Goal: Navigation & Orientation: Find specific page/section

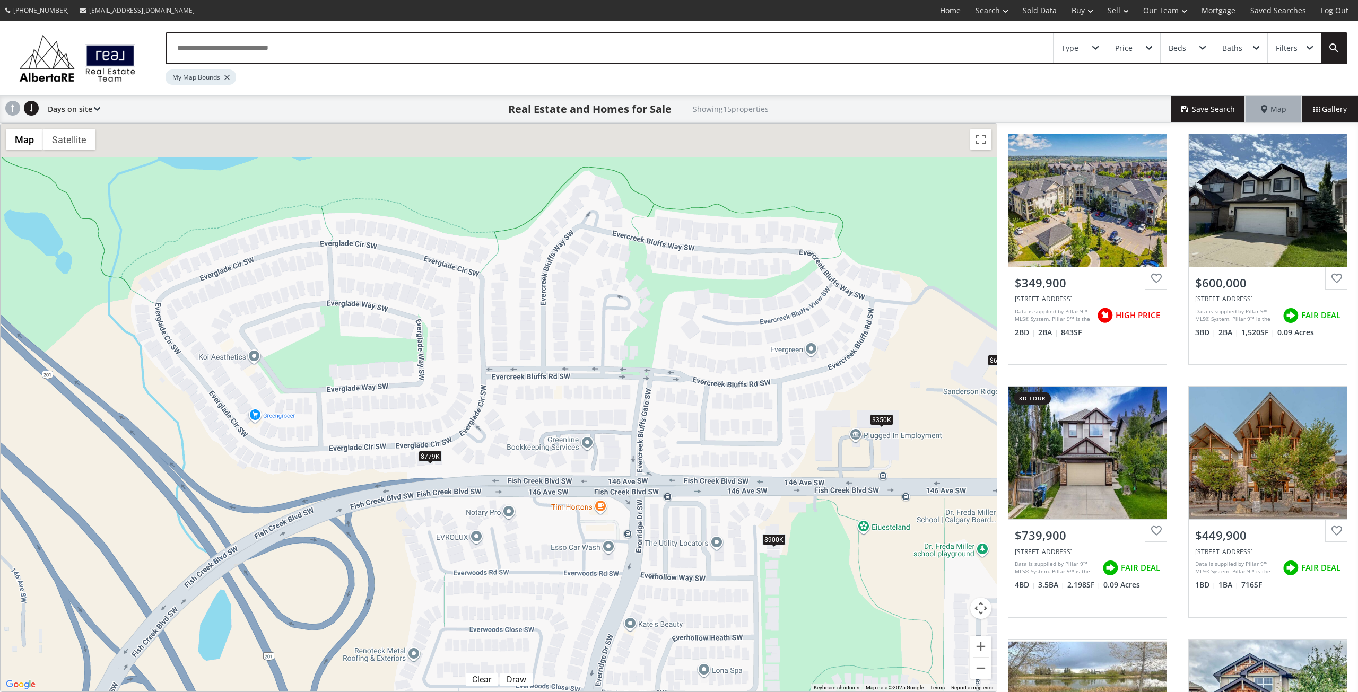
drag, startPoint x: 357, startPoint y: 277, endPoint x: 752, endPoint y: 413, distance: 418.0
click at [752, 413] on div "To navigate, press the arrow keys. $350K $600K $740K $450K+ $900K $769K $450K+ …" at bounding box center [499, 408] width 996 height 568
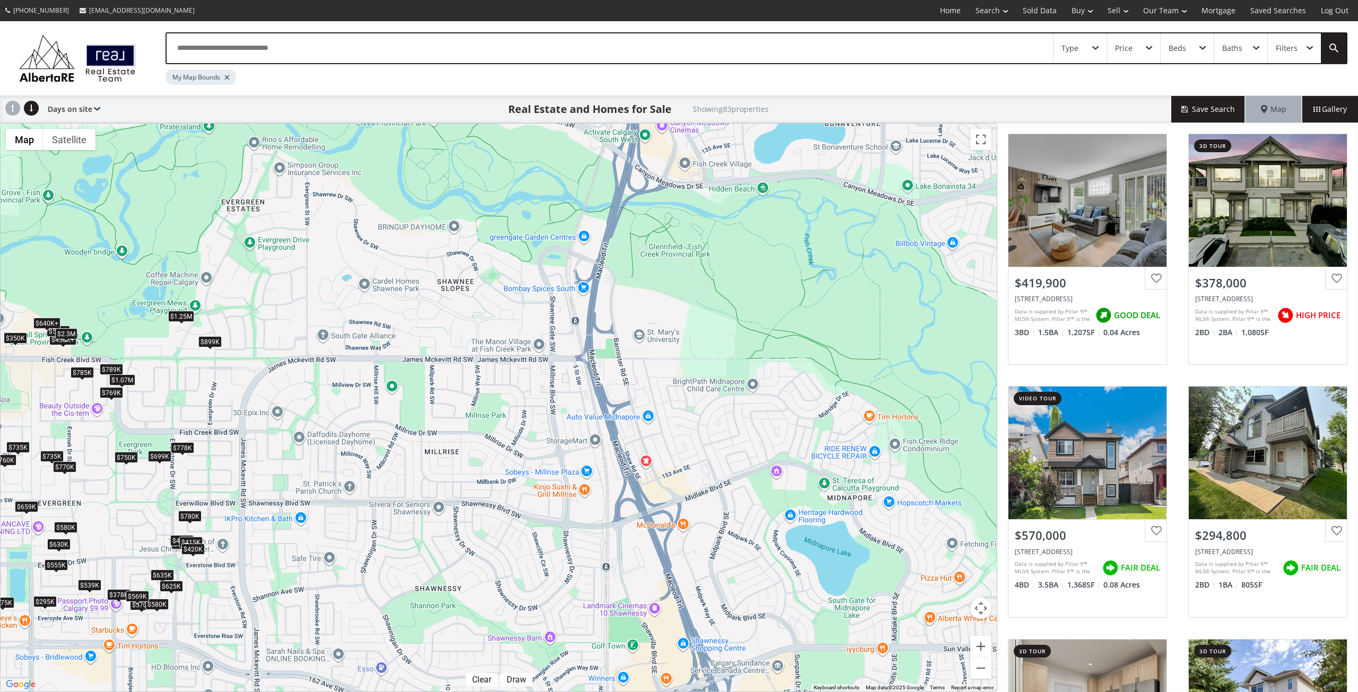
drag, startPoint x: 894, startPoint y: 406, endPoint x: 107, endPoint y: 324, distance: 791.2
click at [107, 324] on div "To navigate, press the arrow keys. $420K $378K $570K $295K $500K+ $580K $350K $…" at bounding box center [499, 408] width 996 height 568
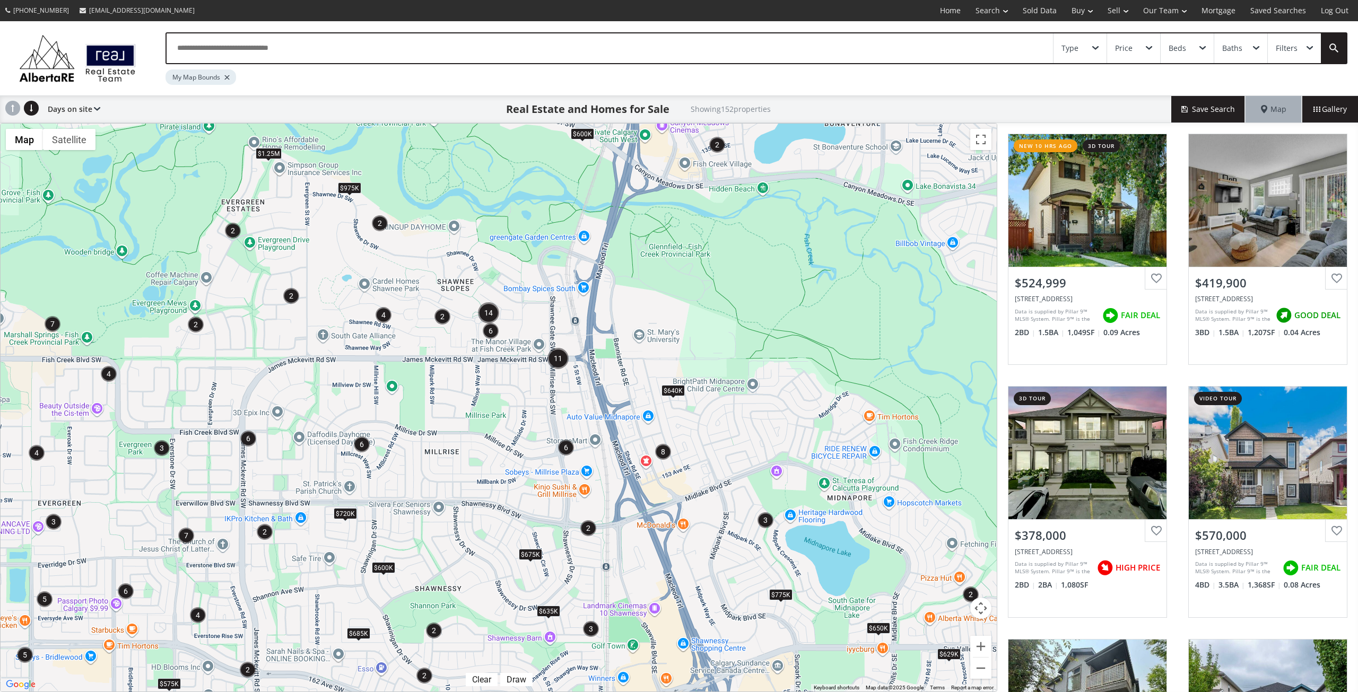
click at [568, 450] on img "6" at bounding box center [566, 448] width 16 height 16
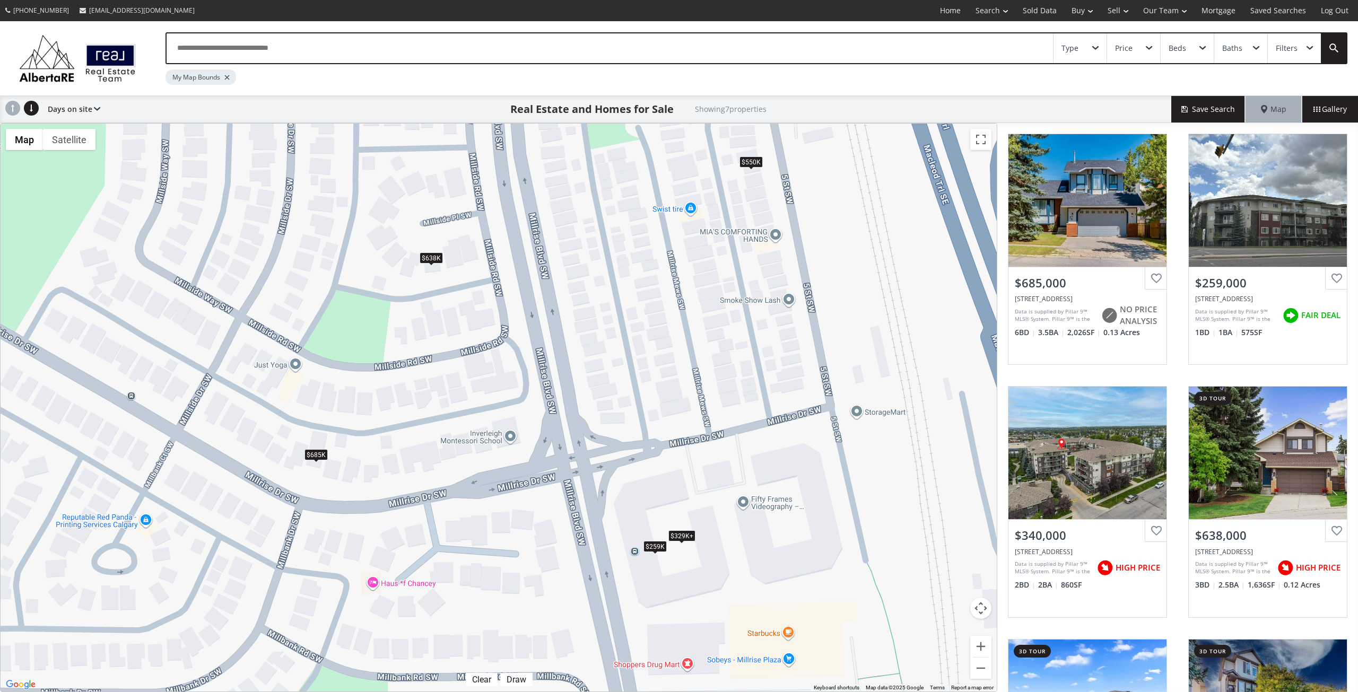
click at [673, 536] on div "$329K+" at bounding box center [682, 535] width 27 height 11
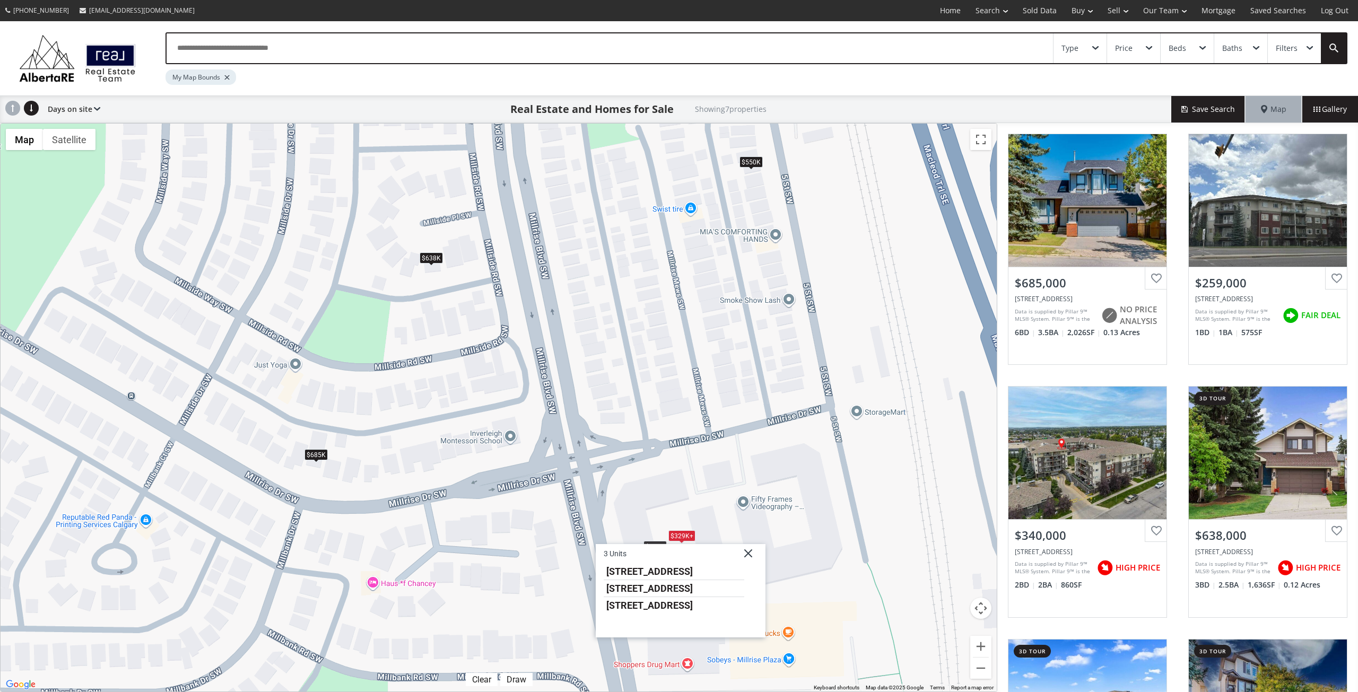
click at [646, 513] on div "To navigate, press the arrow keys. $685K $259K $329K+ $638K $329K+ $550K $329K+…" at bounding box center [499, 408] width 996 height 568
click at [662, 542] on div "$259K" at bounding box center [655, 546] width 23 height 11
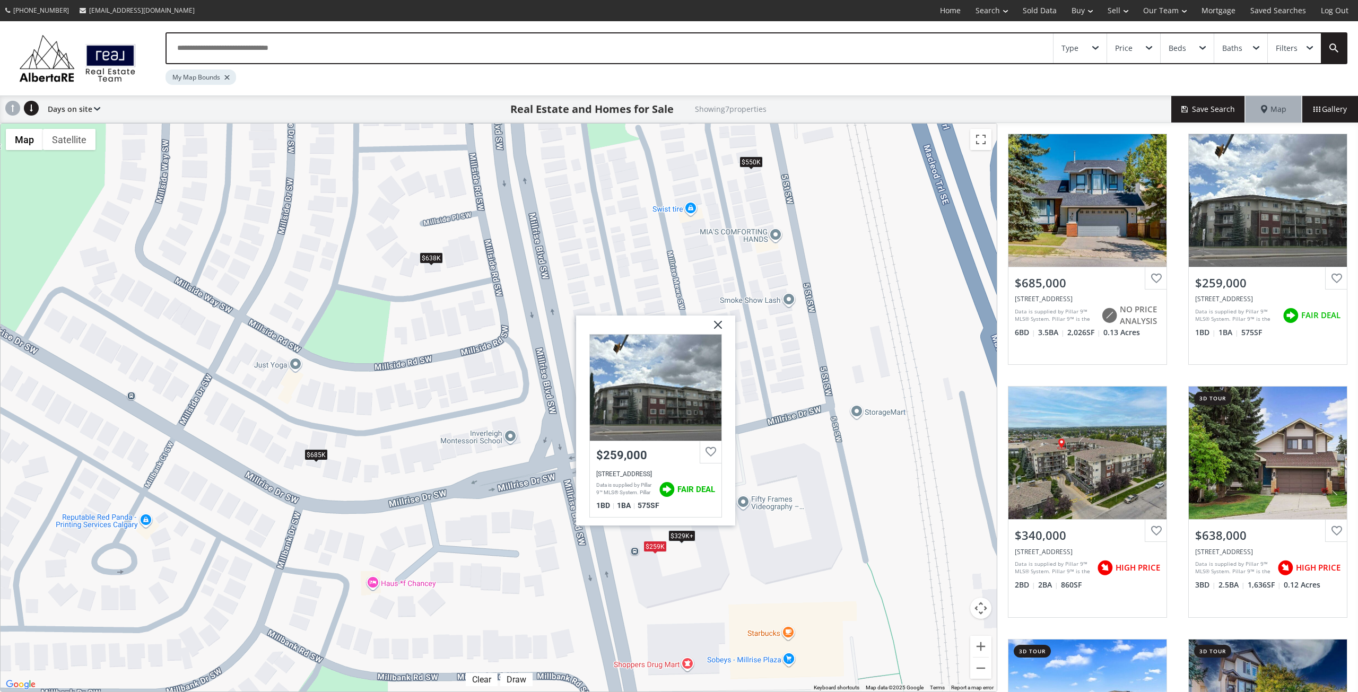
click at [804, 410] on div "To navigate, press the arrow keys. $685K $259K $329K+ $638K $329K+ $550K $329K+…" at bounding box center [499, 408] width 996 height 568
